Goal: Task Accomplishment & Management: Manage account settings

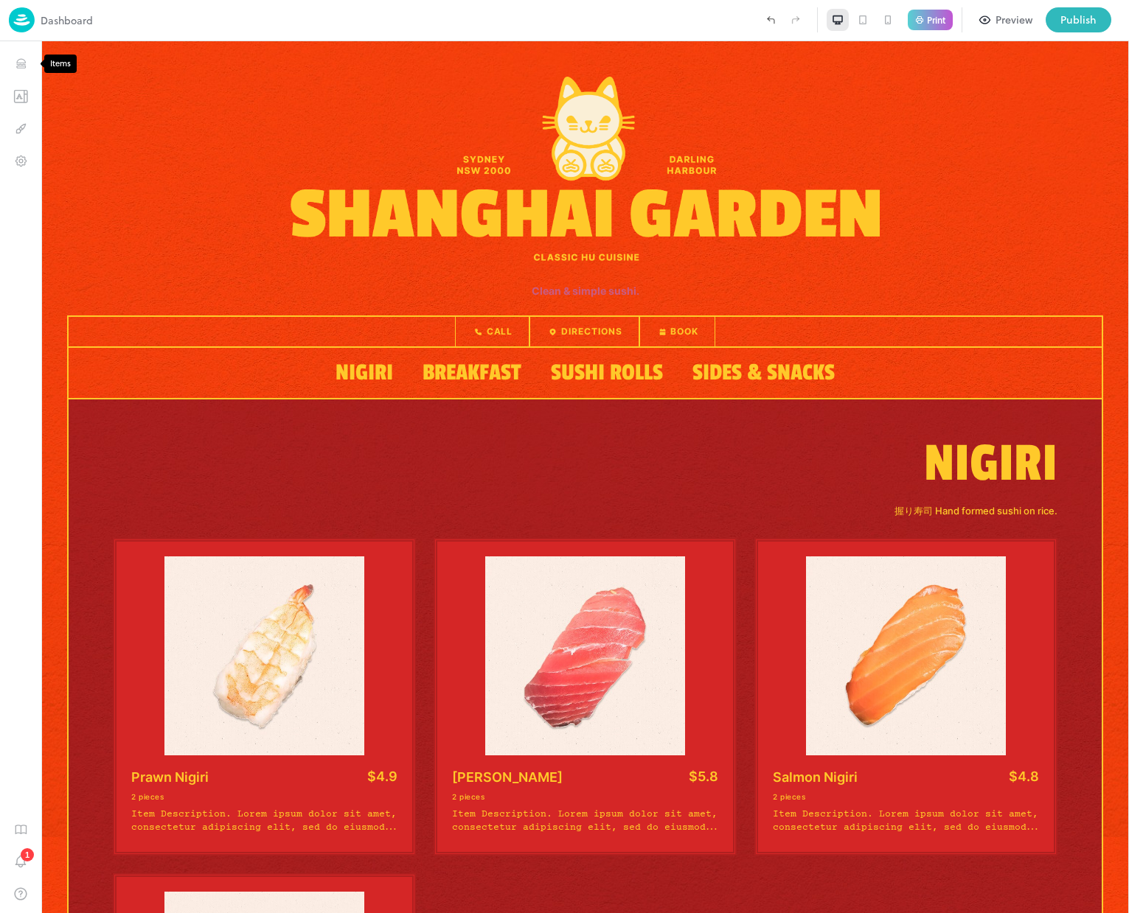
click at [18, 63] on icon "Items" at bounding box center [21, 64] width 14 height 14
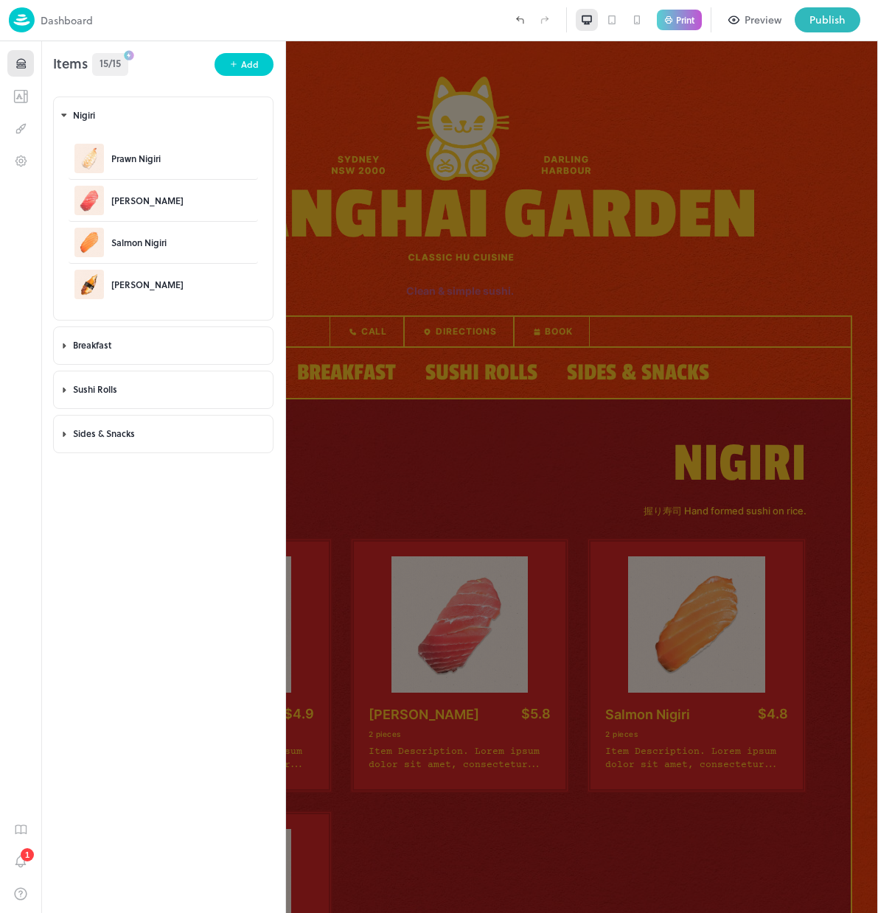
click at [25, 55] on button "Items" at bounding box center [20, 63] width 27 height 27
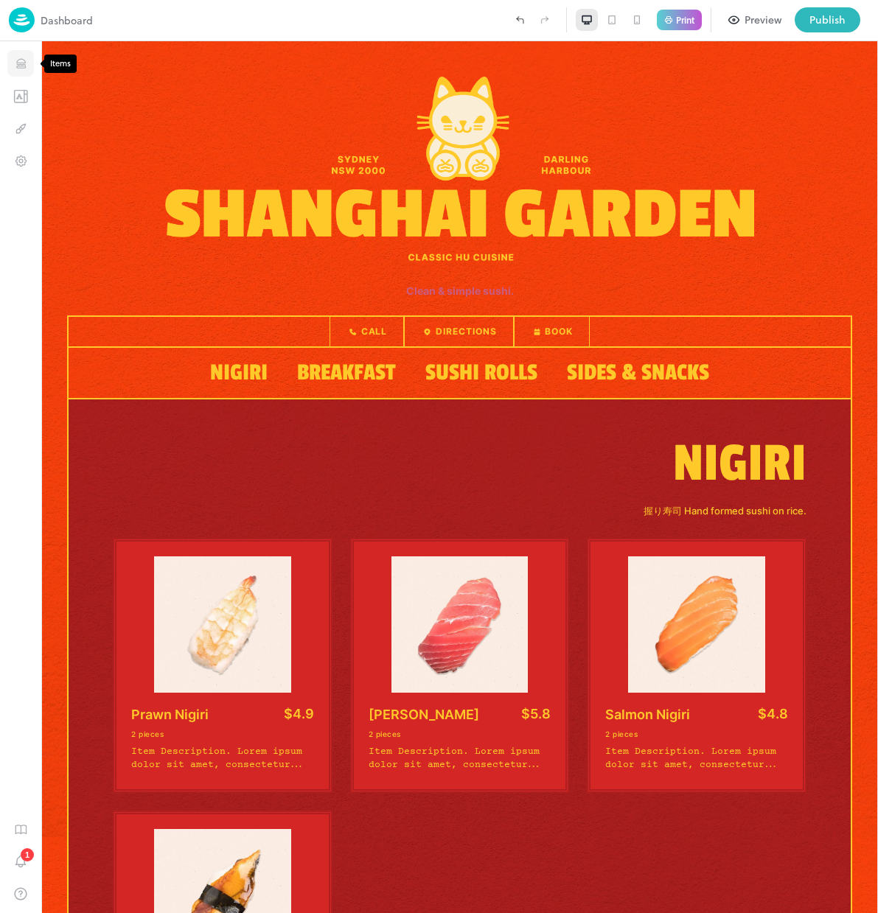
click at [15, 63] on icon "Items" at bounding box center [21, 64] width 14 height 14
click at [21, 64] on icon "Items" at bounding box center [21, 64] width 14 height 14
click at [24, 66] on icon "Items" at bounding box center [20, 66] width 9 height 1
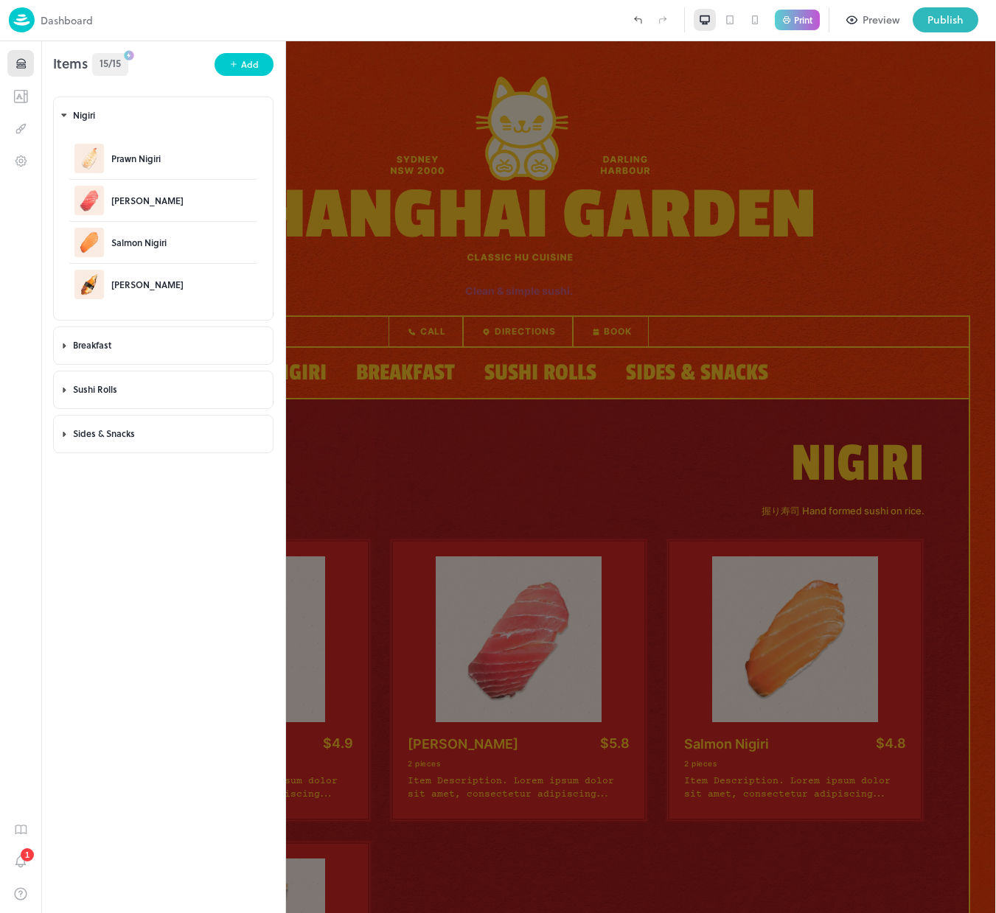
click at [20, 60] on icon "Items" at bounding box center [21, 64] width 14 height 14
click at [16, 62] on icon "Items" at bounding box center [20, 61] width 9 height 4
click at [24, 67] on icon "Items" at bounding box center [21, 64] width 14 height 14
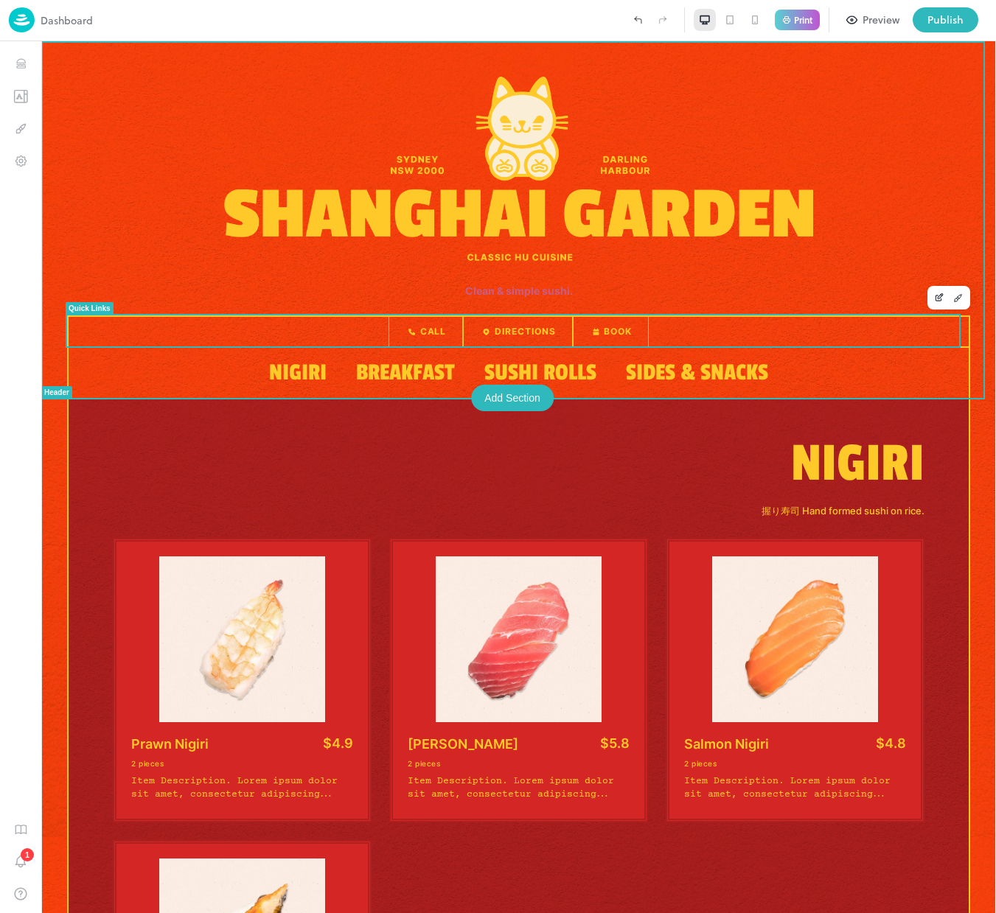
click at [430, 224] on img at bounding box center [518, 169] width 588 height 184
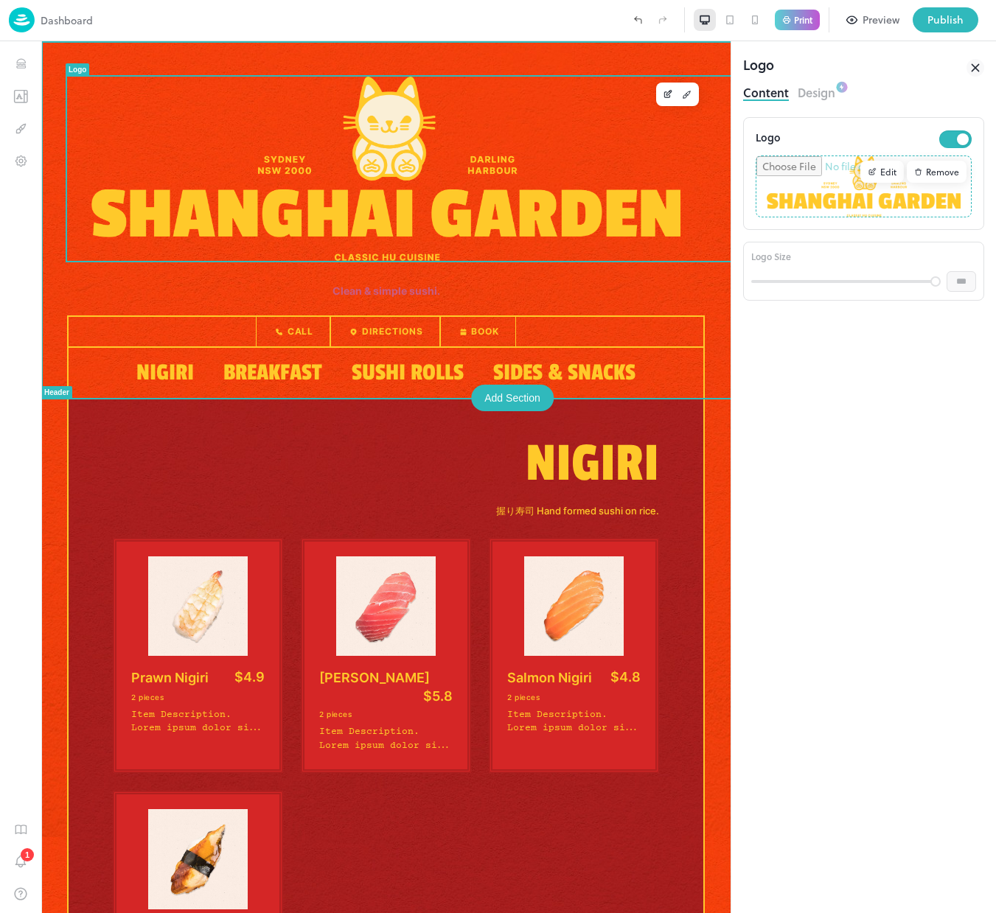
click at [459, 234] on img at bounding box center [385, 169] width 588 height 184
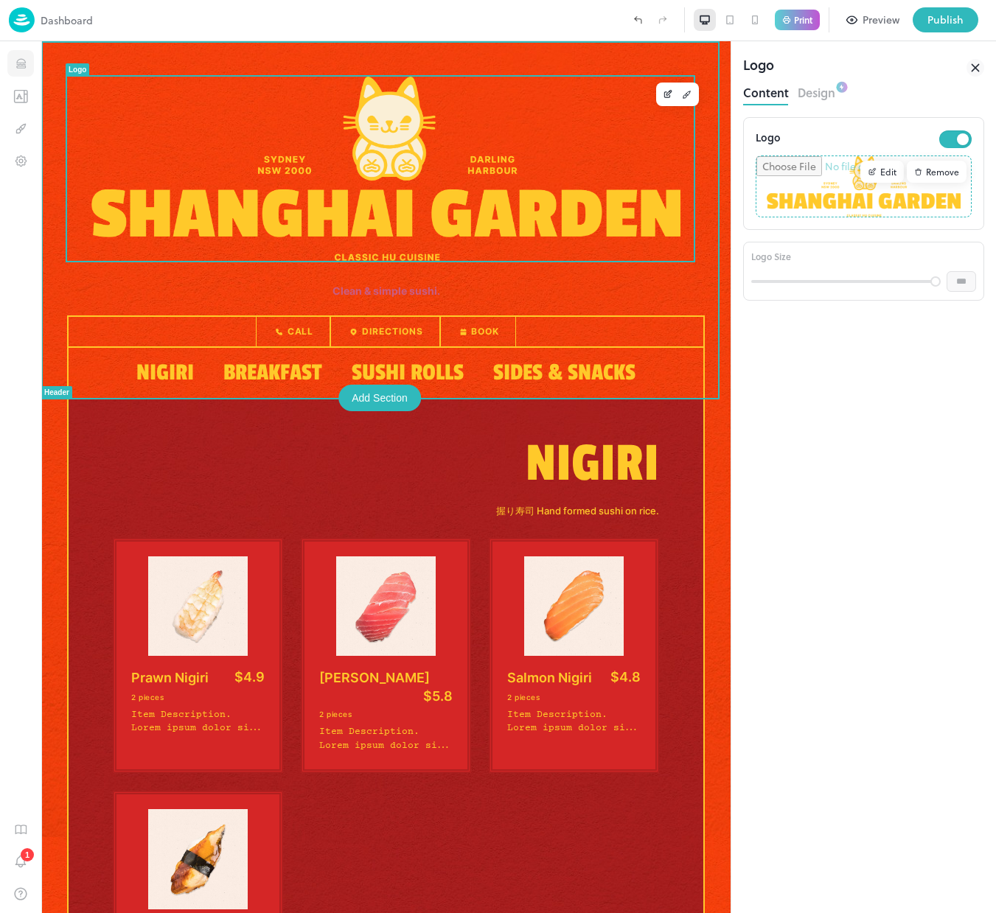
click at [23, 72] on button "Items" at bounding box center [20, 63] width 27 height 27
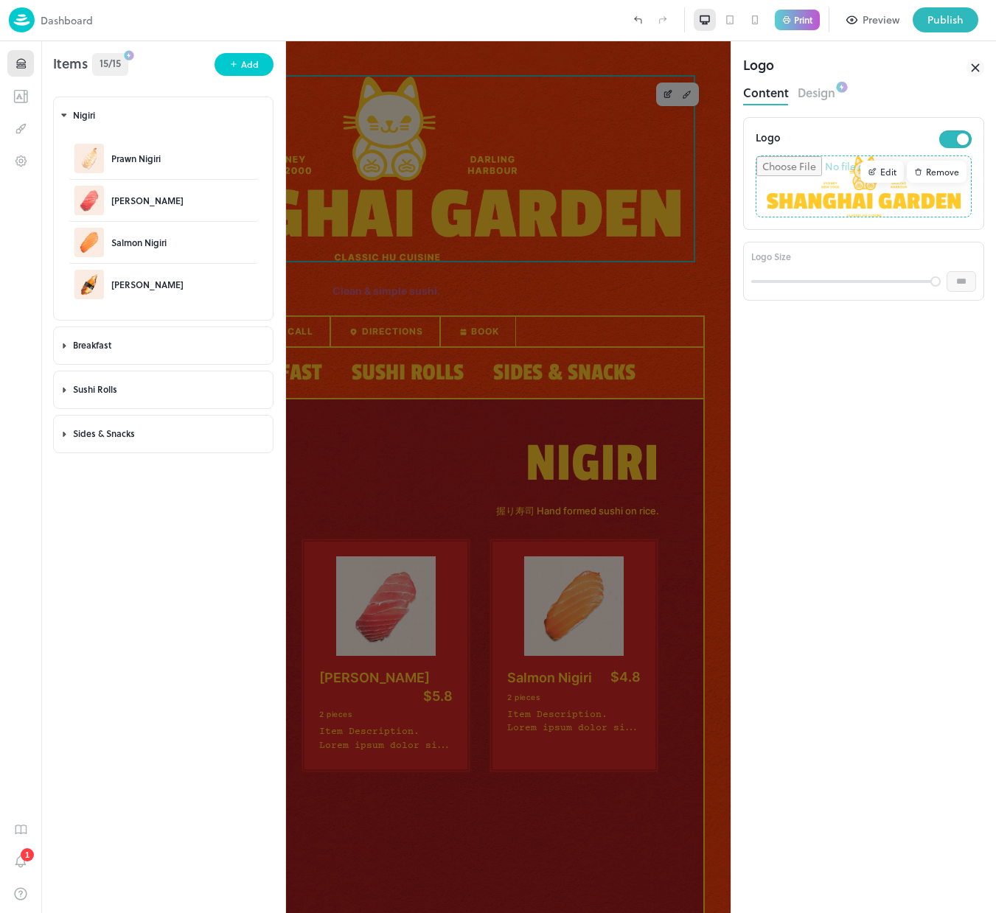
drag, startPoint x: 399, startPoint y: 161, endPoint x: 150, endPoint y: 323, distance: 296.9
click at [399, 162] on div at bounding box center [498, 456] width 996 height 913
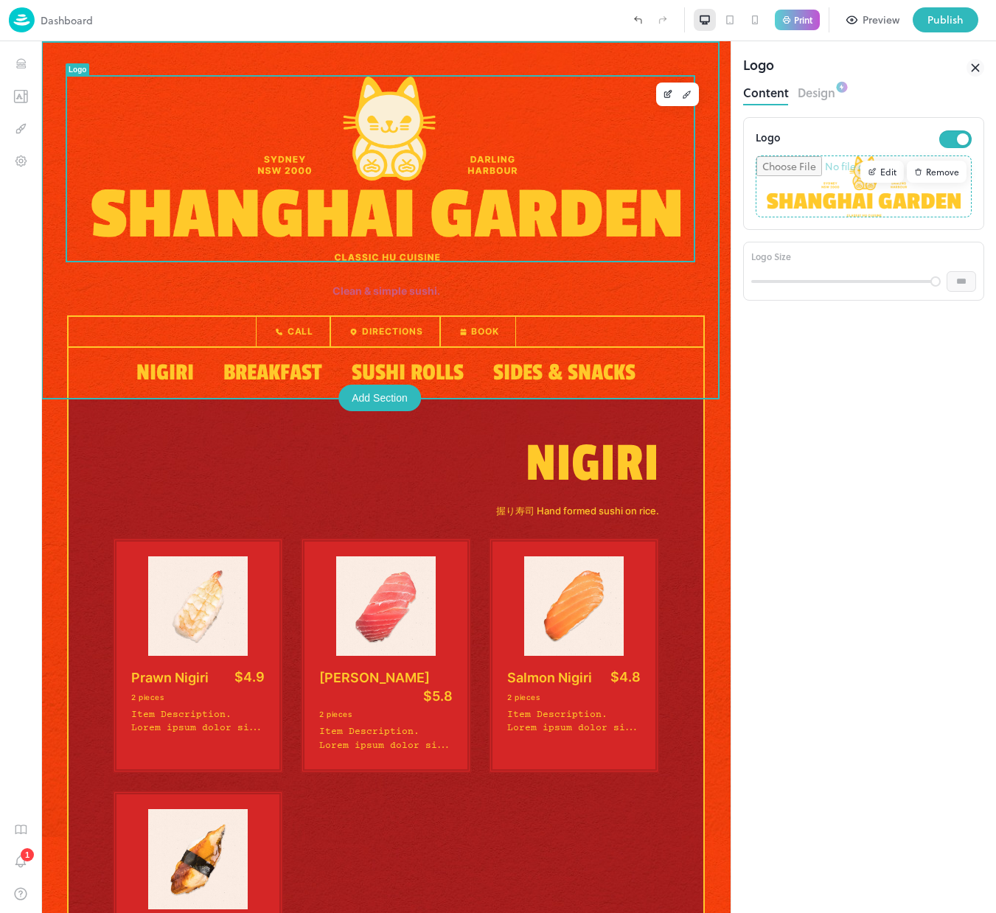
click at [928, 412] on div "Logo Edit Remove Logo Size *** ​" at bounding box center [863, 515] width 241 height 796
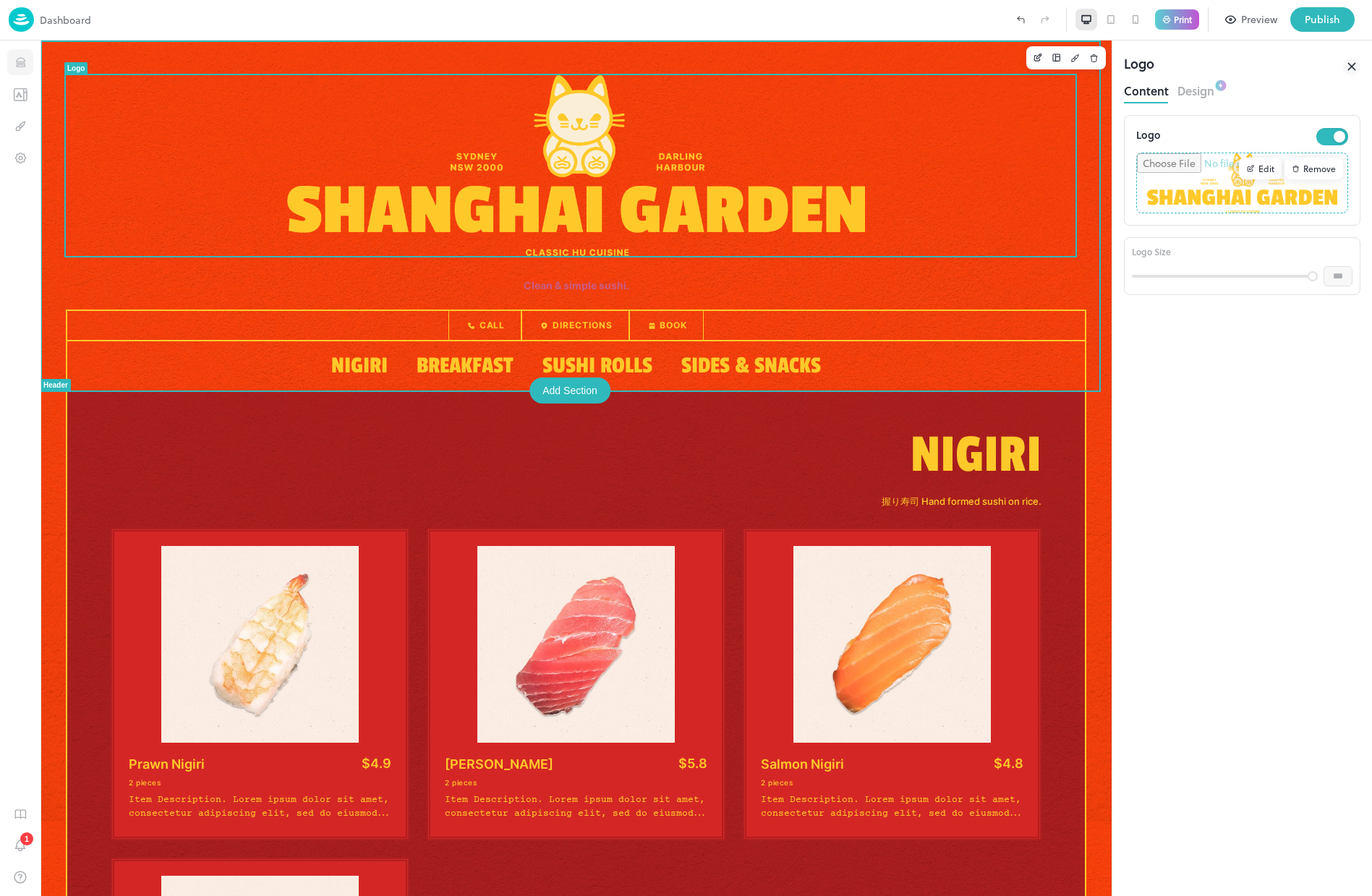
click at [25, 57] on icon "Items" at bounding box center [21, 63] width 14 height 14
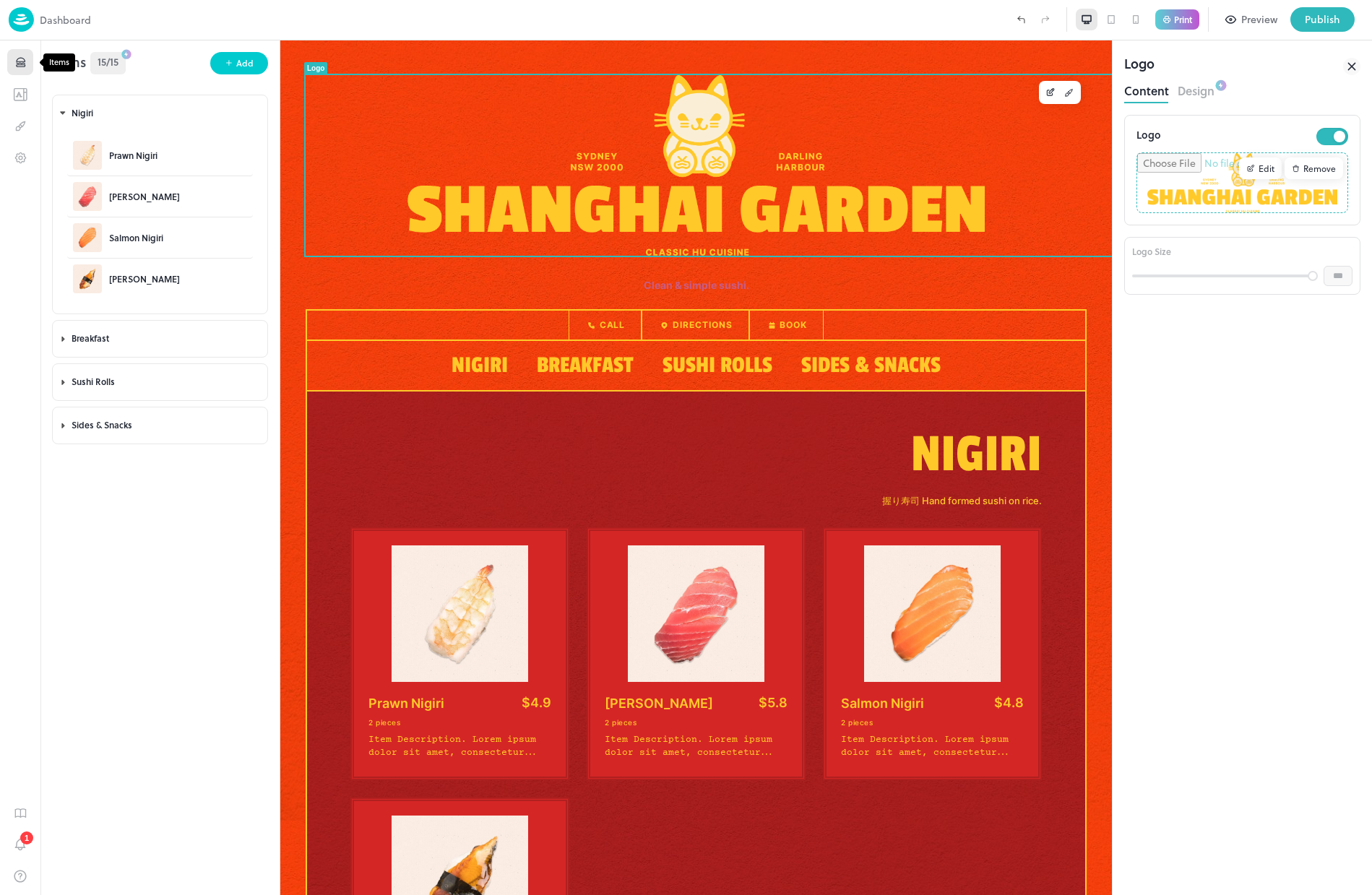
click at [21, 56] on icon "Items" at bounding box center [21, 63] width 14 height 14
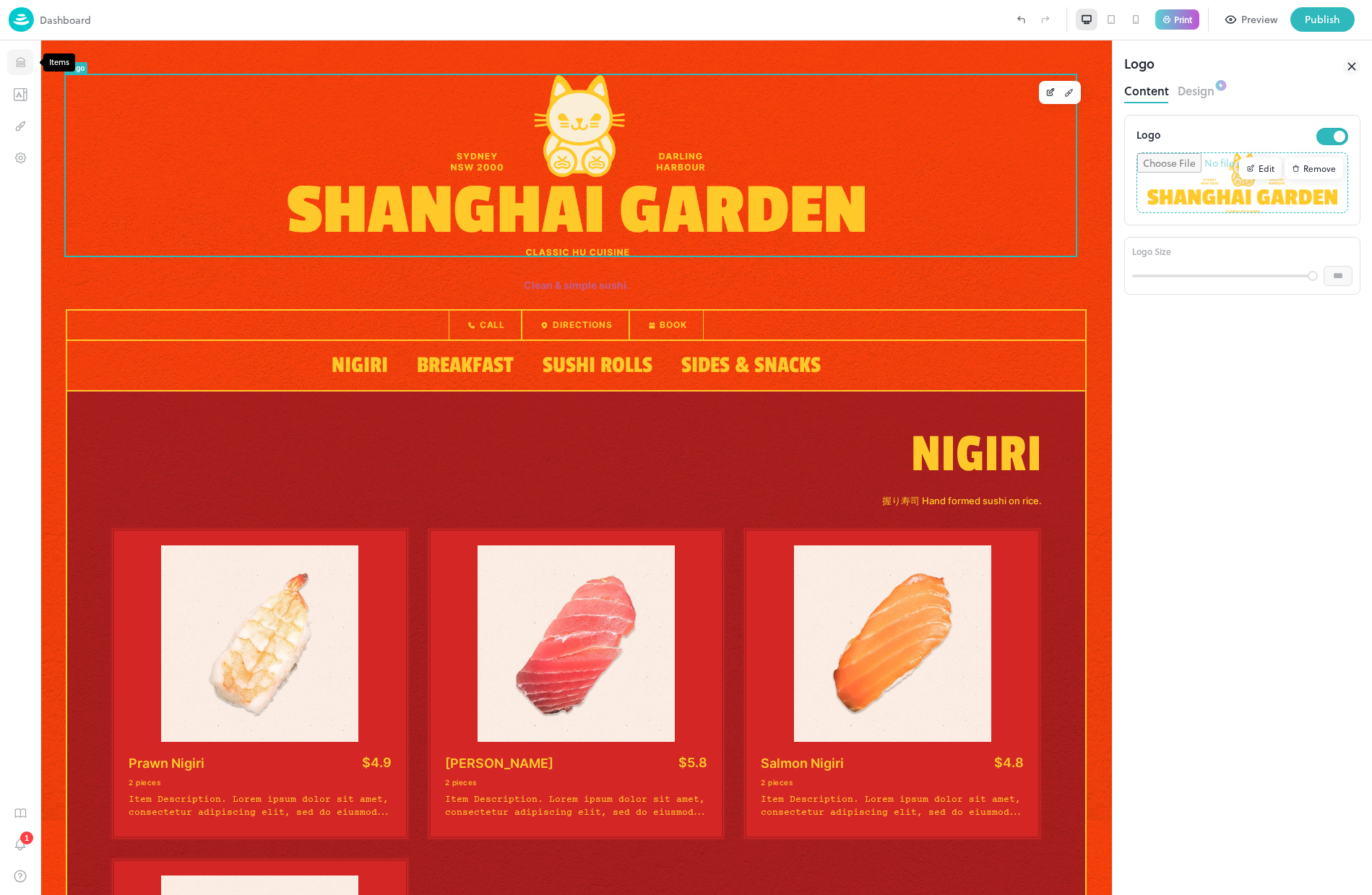
click at [19, 63] on icon "Items" at bounding box center [20, 63] width 9 height 1
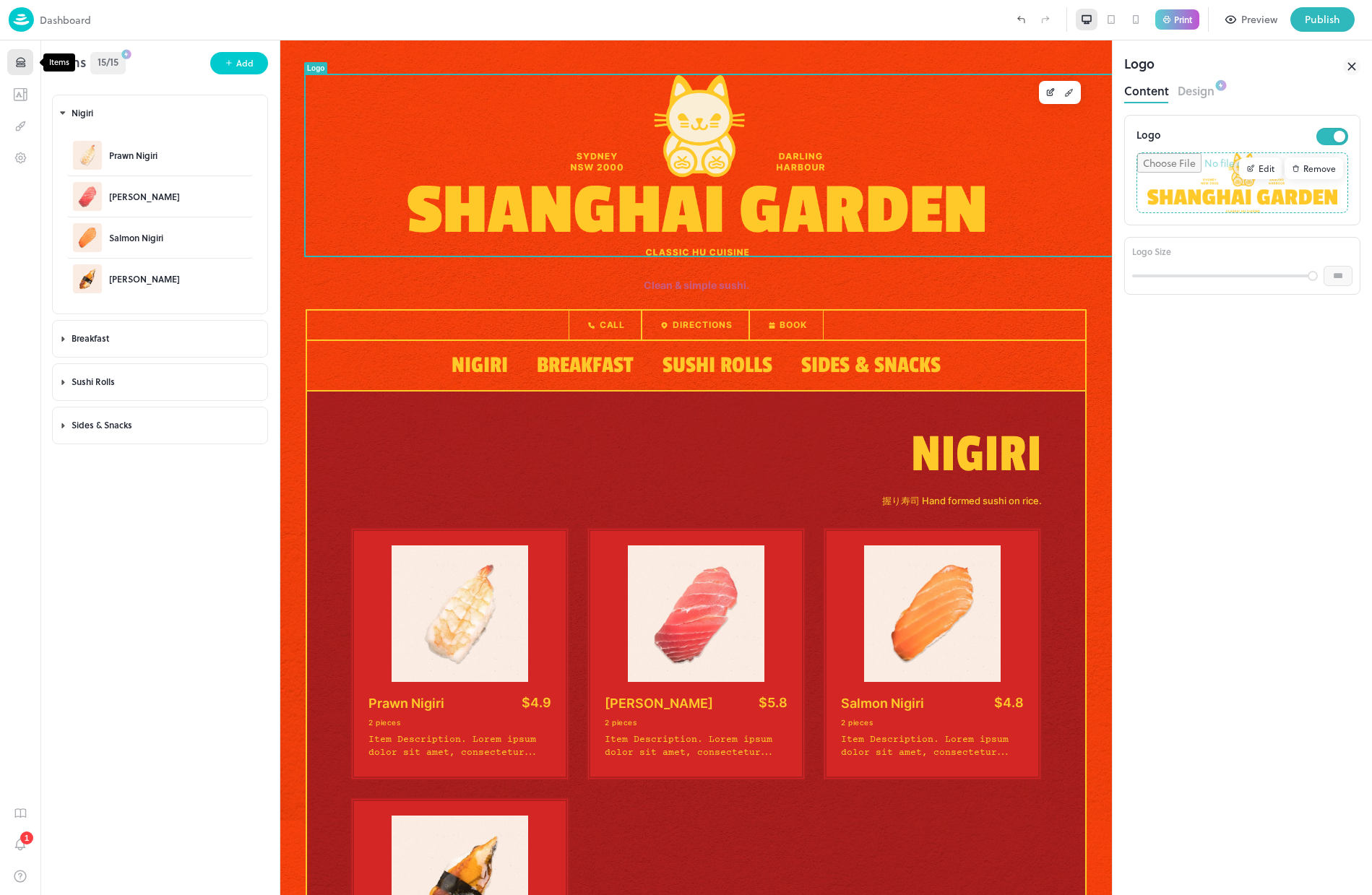
click at [19, 63] on icon "Items" at bounding box center [20, 63] width 9 height 1
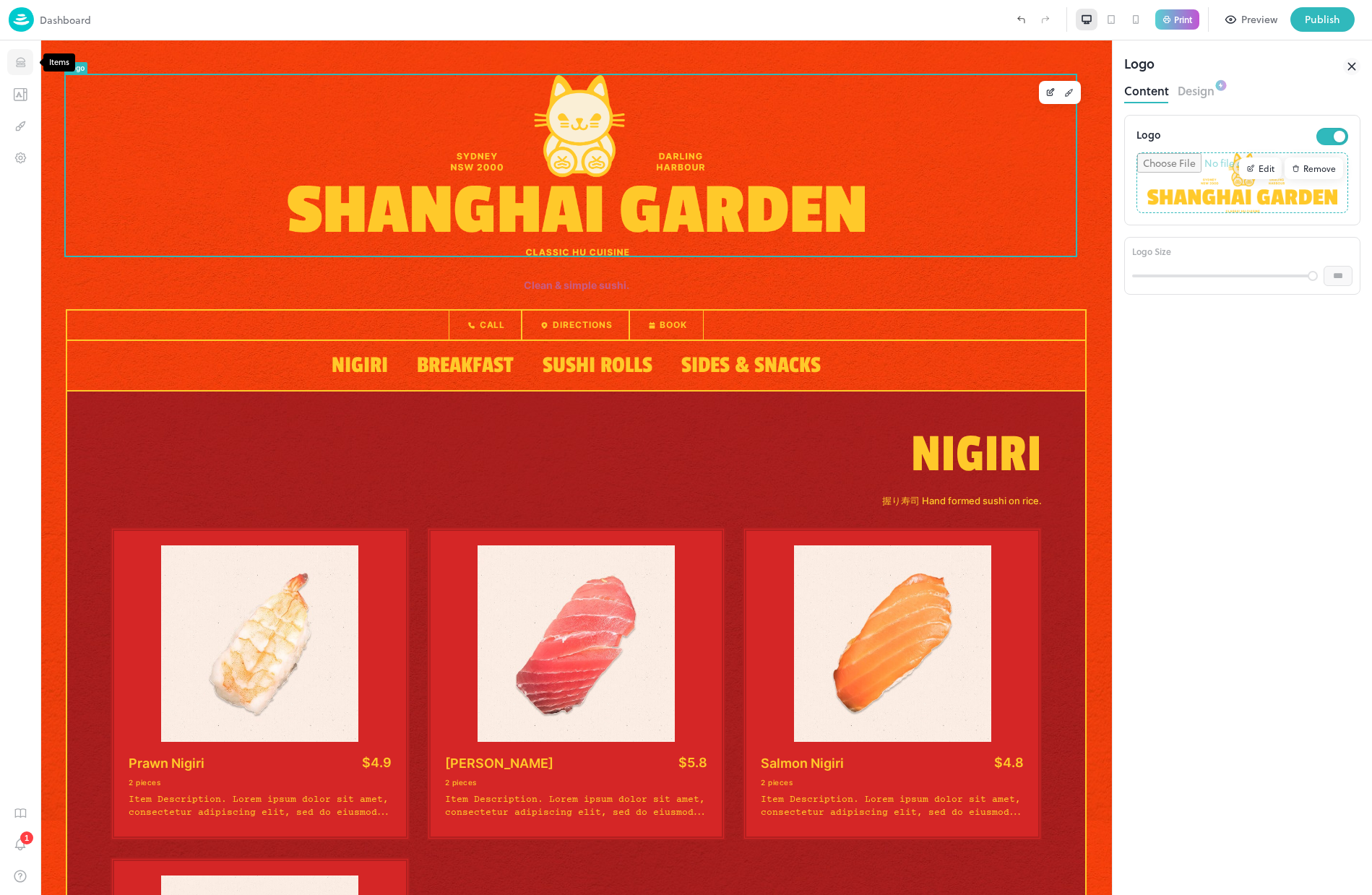
click at [16, 62] on icon "Items" at bounding box center [20, 60] width 9 height 4
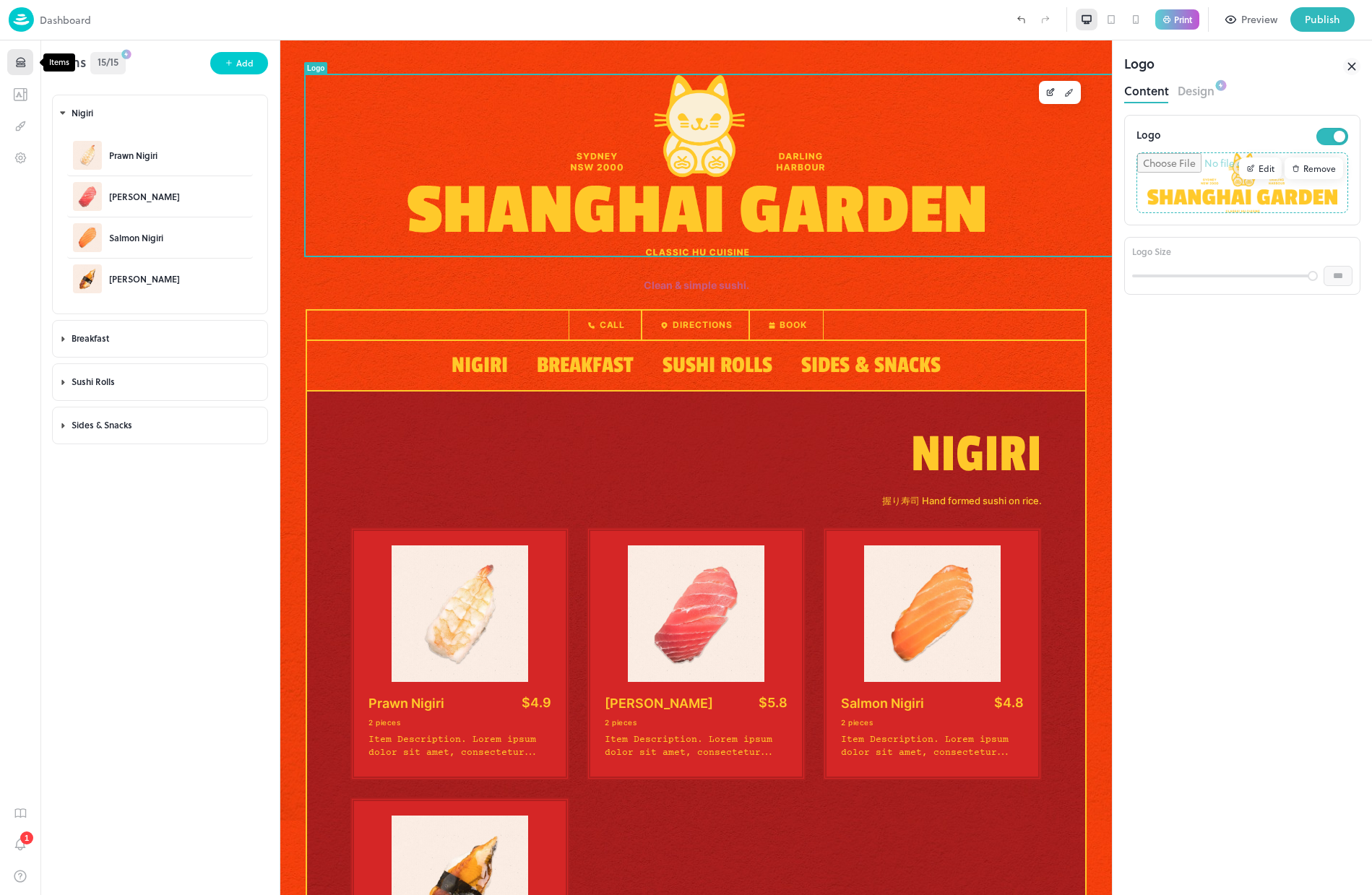
click at [16, 62] on icon "Items" at bounding box center [20, 60] width 9 height 4
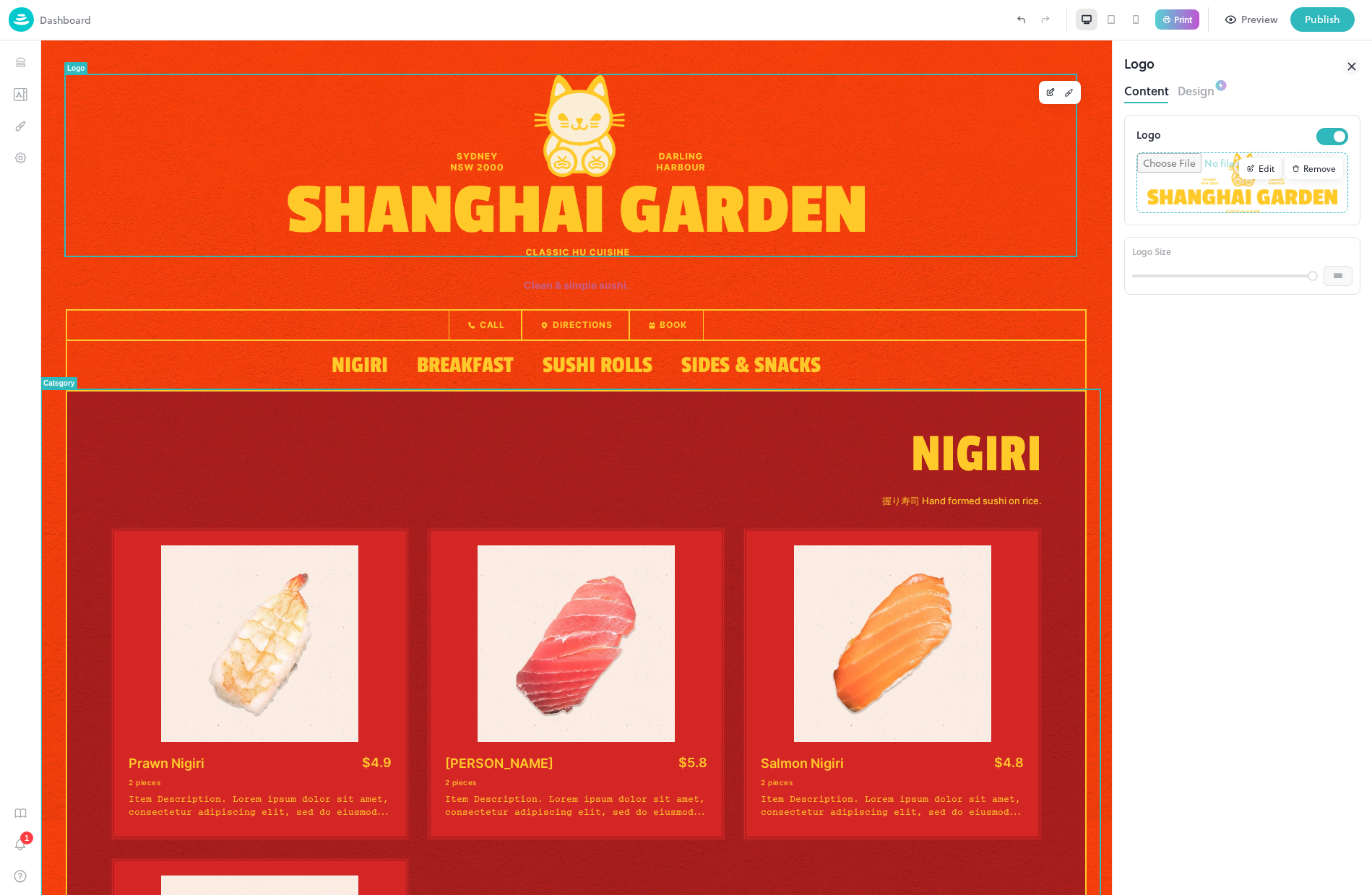
drag, startPoint x: 1225, startPoint y: 546, endPoint x: 1149, endPoint y: 509, distance: 84.5
click at [1105, 540] on div "Logo Edit Remove Logo Size *** ​" at bounding box center [1242, 505] width 236 height 780
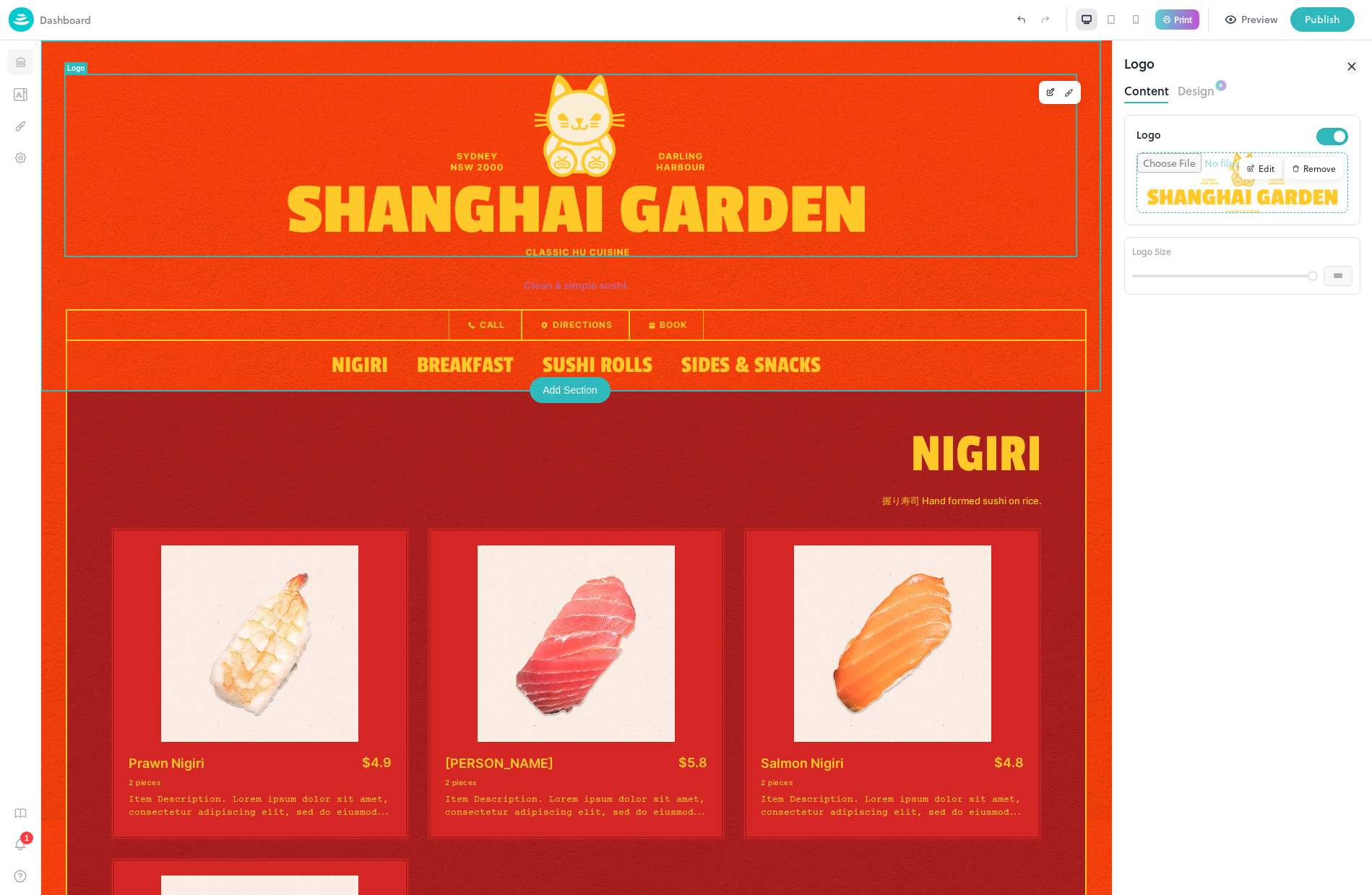
click at [27, 56] on button "Items" at bounding box center [20, 62] width 26 height 26
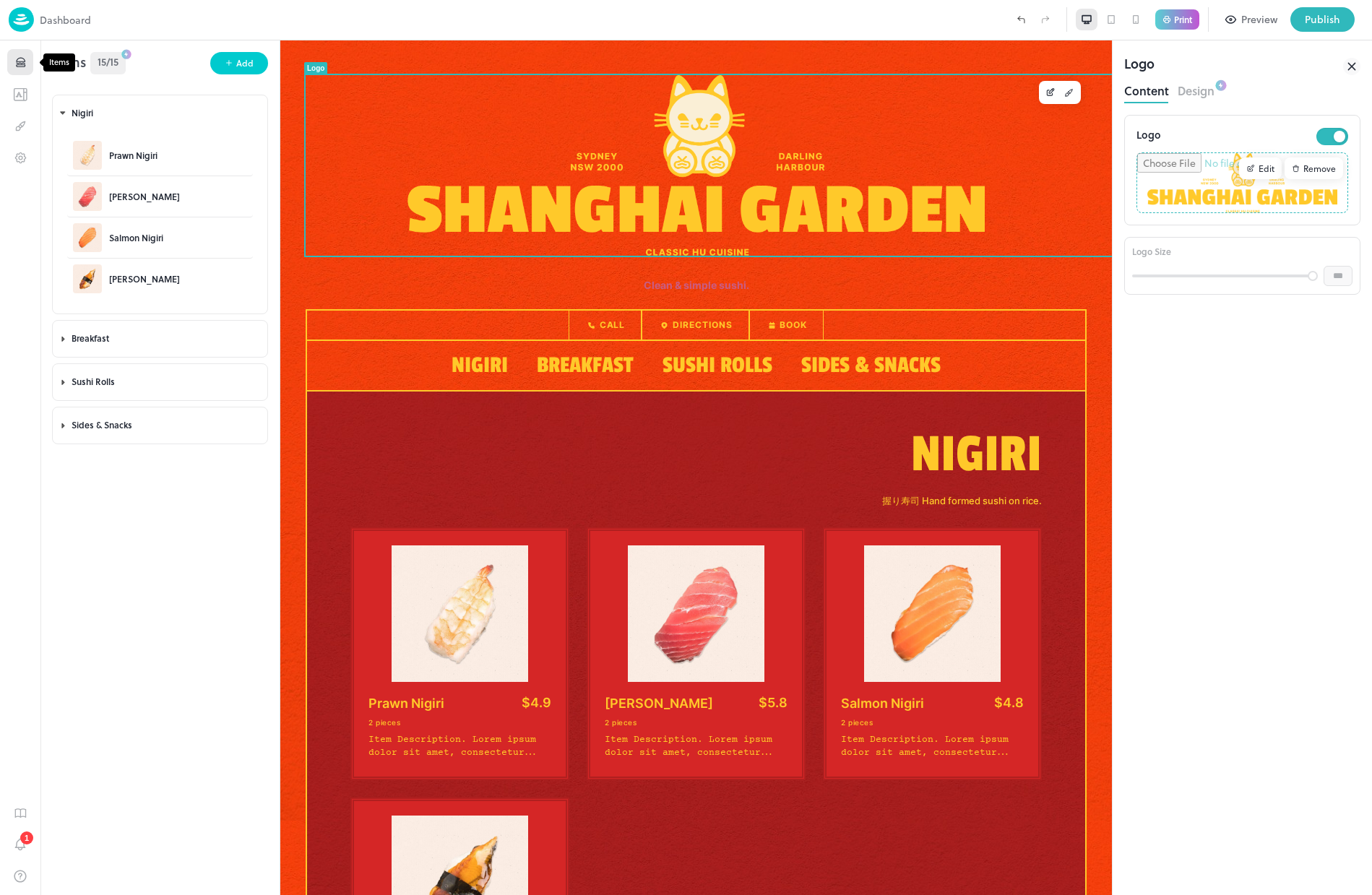
click at [24, 52] on button "Items" at bounding box center [20, 62] width 26 height 26
